Goal: Obtain resource: Obtain resource

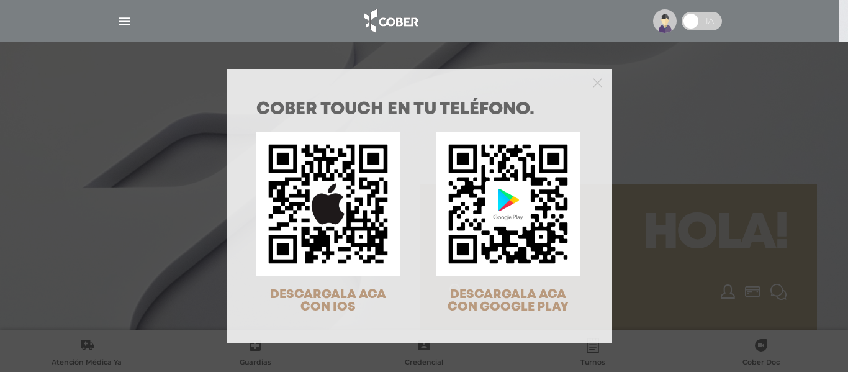
click at [598, 78] on div at bounding box center [419, 81] width 385 height 25
click at [593, 82] on polygon "Close" at bounding box center [597, 82] width 9 height 9
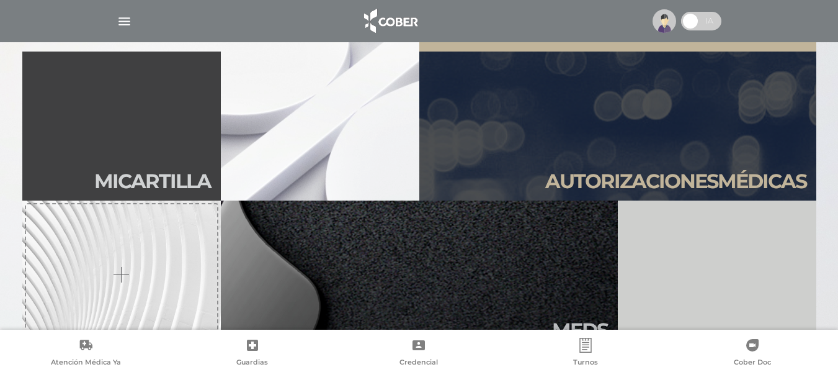
scroll to position [310, 0]
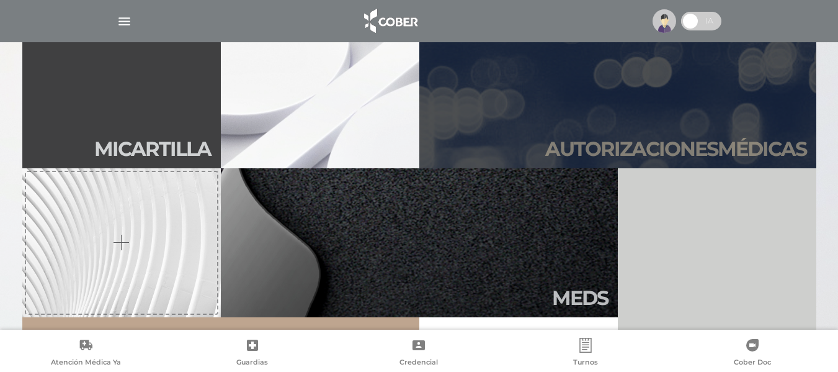
click at [650, 148] on h2 "Autori zaciones médicas" at bounding box center [676, 149] width 261 height 24
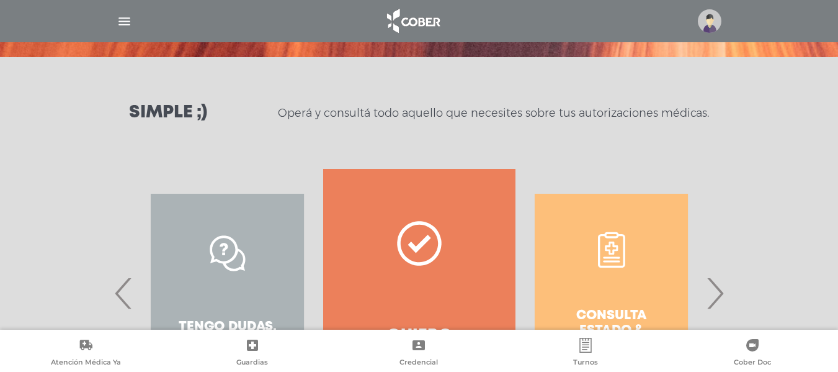
scroll to position [186, 0]
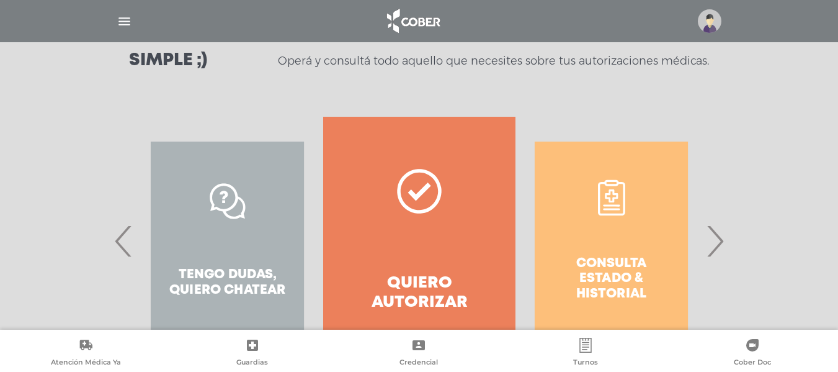
click at [721, 246] on span "›" at bounding box center [715, 240] width 24 height 67
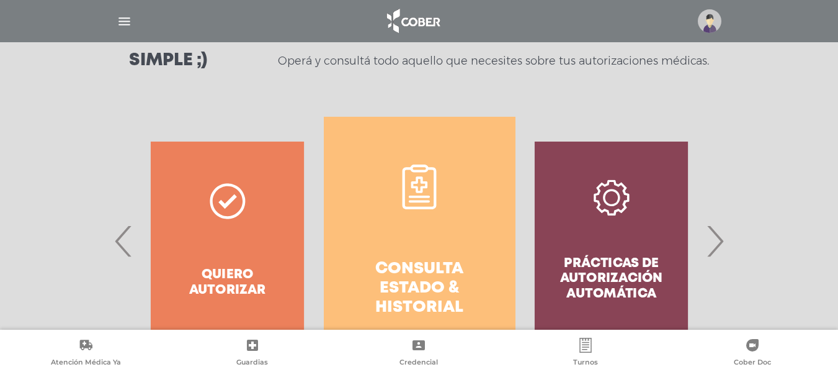
click at [423, 241] on link "Consulta estado & historial" at bounding box center [420, 241] width 192 height 248
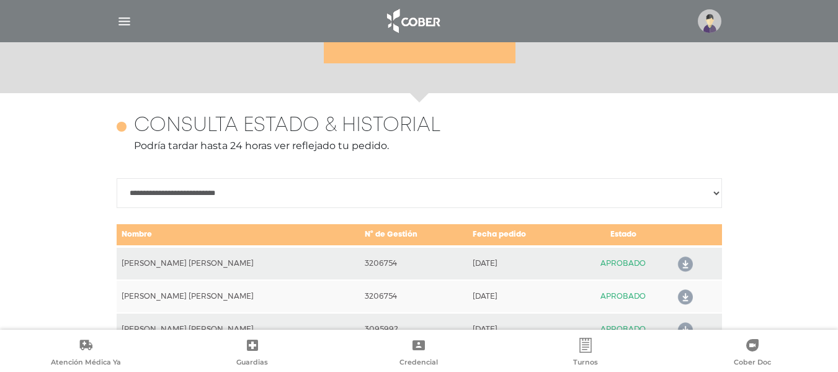
scroll to position [551, 0]
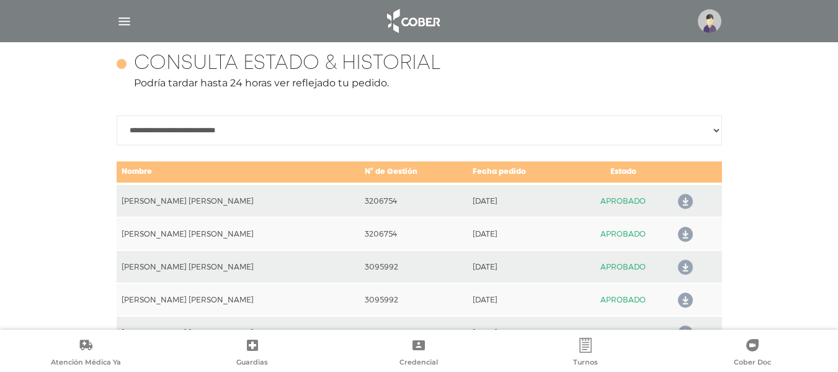
click at [681, 197] on icon at bounding box center [683, 202] width 20 height 20
click at [678, 236] on icon at bounding box center [683, 235] width 20 height 20
click at [673, 235] on icon at bounding box center [683, 235] width 20 height 20
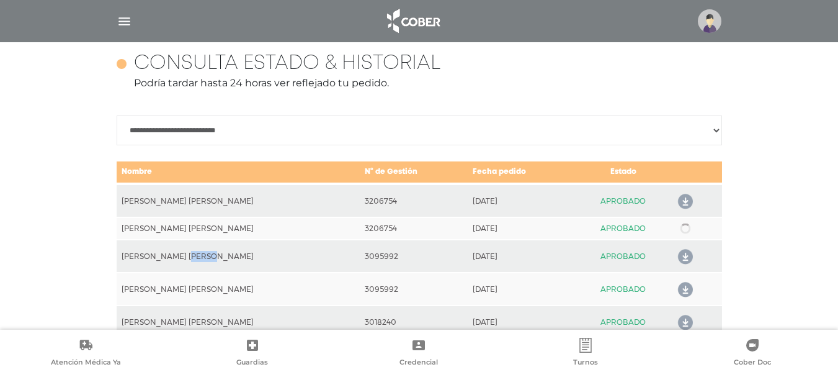
click at [673, 235] on td at bounding box center [696, 228] width 51 height 22
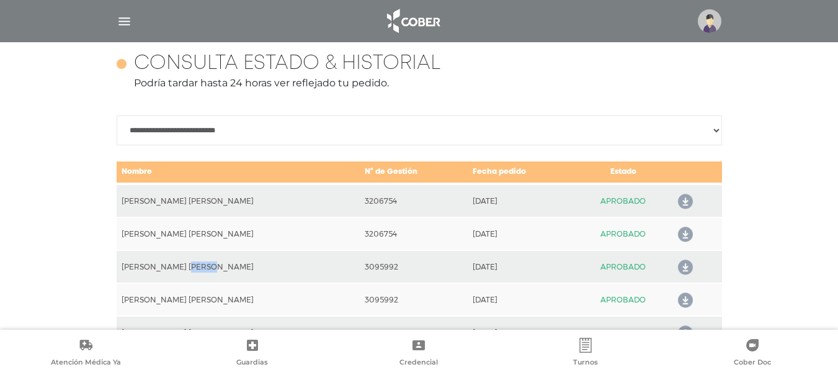
click at [674, 197] on icon at bounding box center [683, 202] width 20 height 20
